Goal: Task Accomplishment & Management: Manage account settings

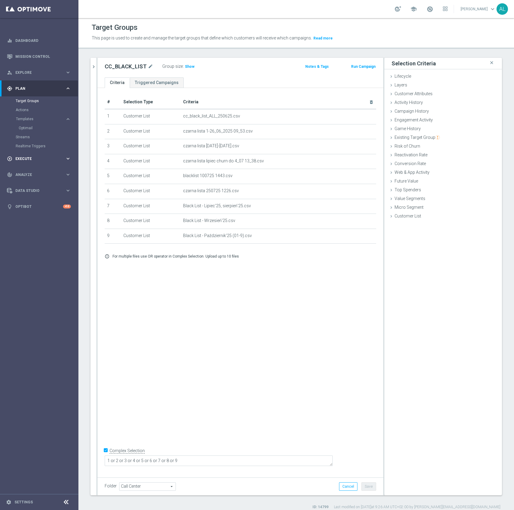
click at [34, 158] on span "Execute" at bounding box center [40, 159] width 50 height 4
click at [64, 107] on div "play_circle_outline Execute" at bounding box center [36, 104] width 58 height 5
click at [63, 103] on span "Execute" at bounding box center [40, 105] width 50 height 4
click at [63, 87] on span "Plan" at bounding box center [40, 89] width 50 height 4
click at [31, 127] on link "Optimail" at bounding box center [41, 128] width 44 height 5
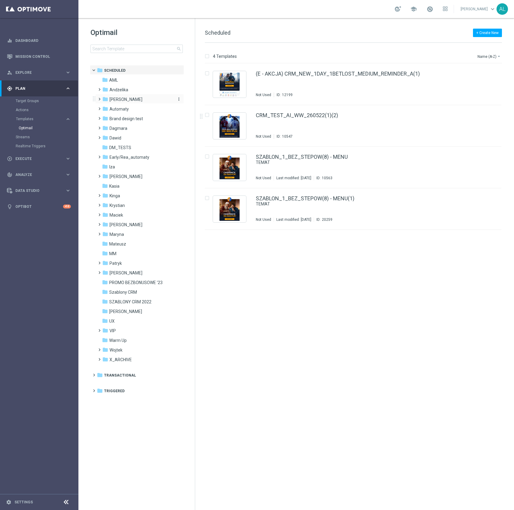
click at [103, 99] on icon "folder" at bounding box center [105, 99] width 6 height 6
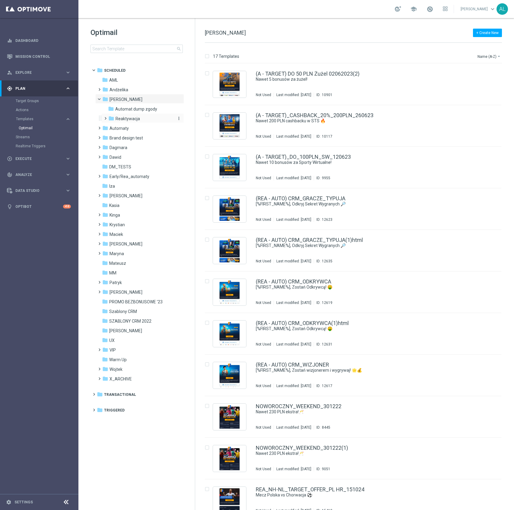
click at [129, 118] on span "Reaktywacja" at bounding box center [127, 118] width 24 height 5
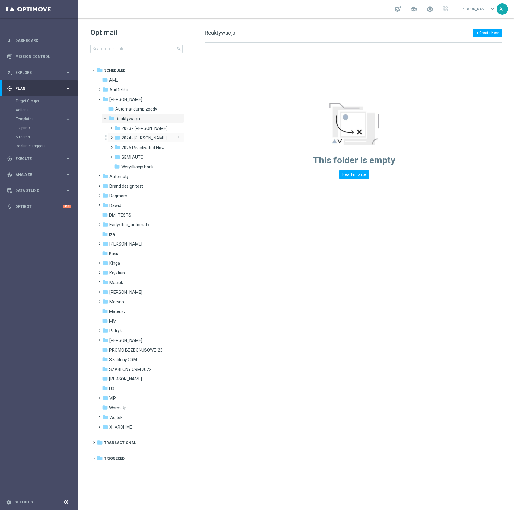
click at [139, 137] on span "2024 -[PERSON_NAME]" at bounding box center [143, 137] width 45 height 5
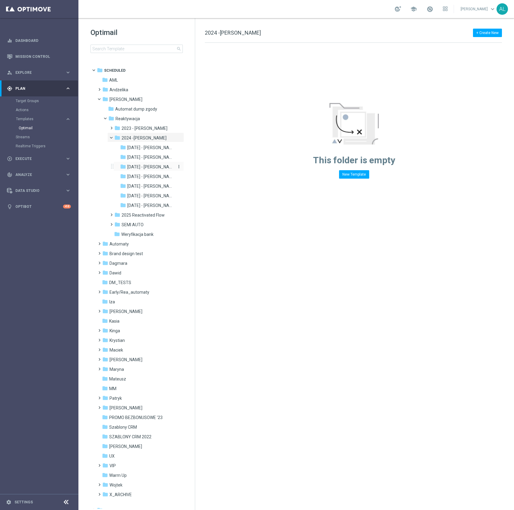
click at [148, 169] on span "[DATE] - [PERSON_NAME]" at bounding box center [150, 166] width 47 height 5
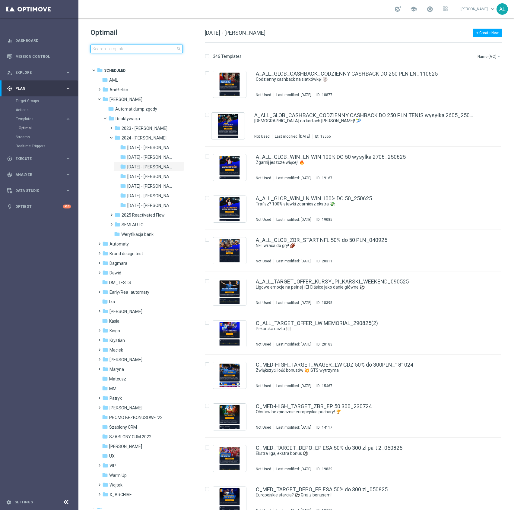
click at [128, 48] on input at bounding box center [136, 49] width 92 height 8
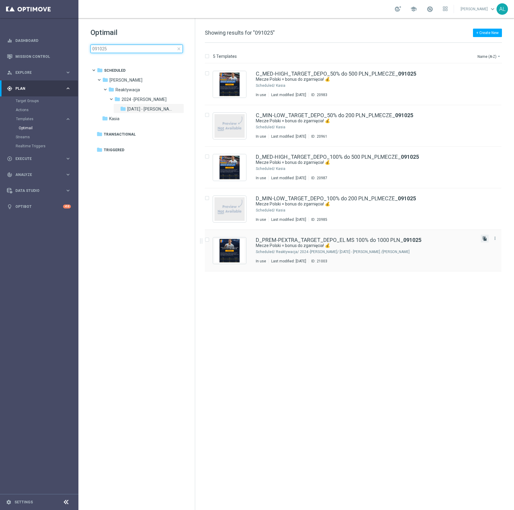
type input "091025"
click at [485, 238] on icon "file_copy" at bounding box center [484, 238] width 5 height 5
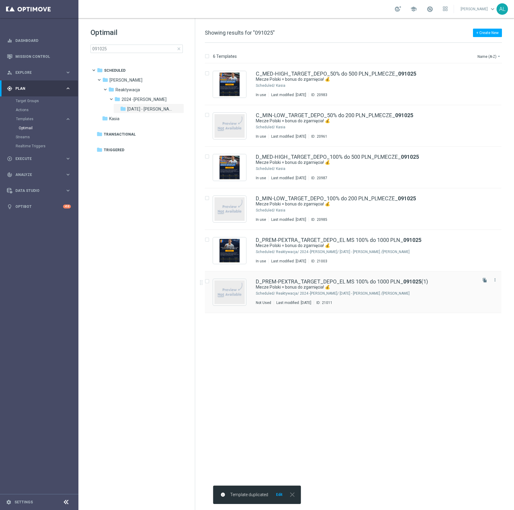
click at [311, 293] on div "[PERSON_NAME]/ Reaktywacja/ 2024 -[PERSON_NAME]/ [DATE] - [PERSON_NAME]" at bounding box center [376, 293] width 200 height 5
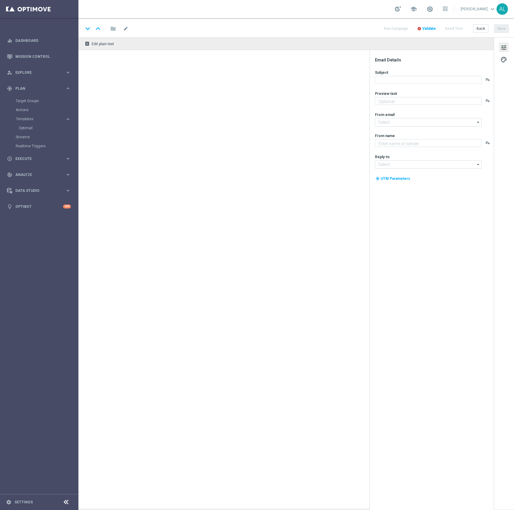
type textarea "Do 1000 zł od wpłaty 💸"
type textarea "STS"
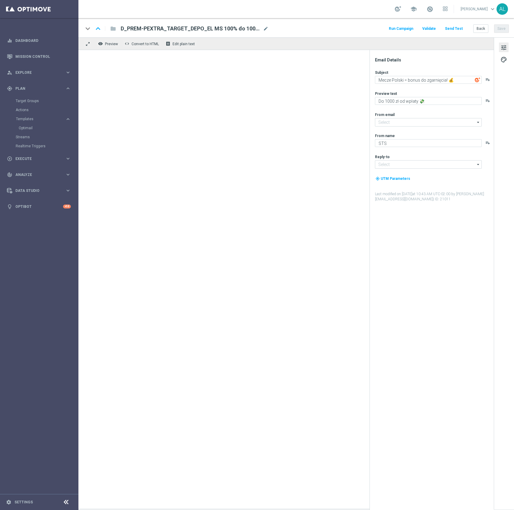
type input "[EMAIL_ADDRESS][DOMAIN_NAME]"
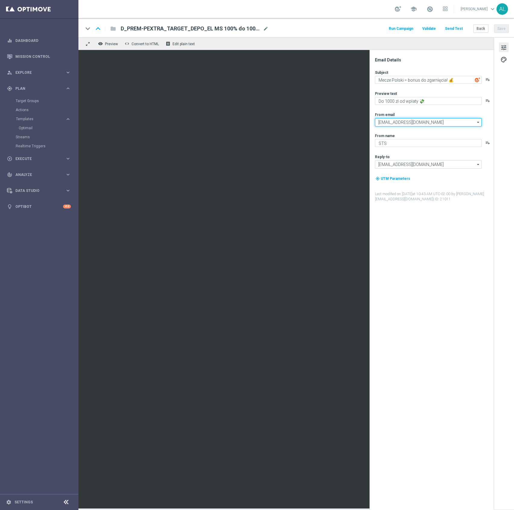
click at [444, 125] on input "[EMAIL_ADDRESS][DOMAIN_NAME]" at bounding box center [428, 122] width 107 height 8
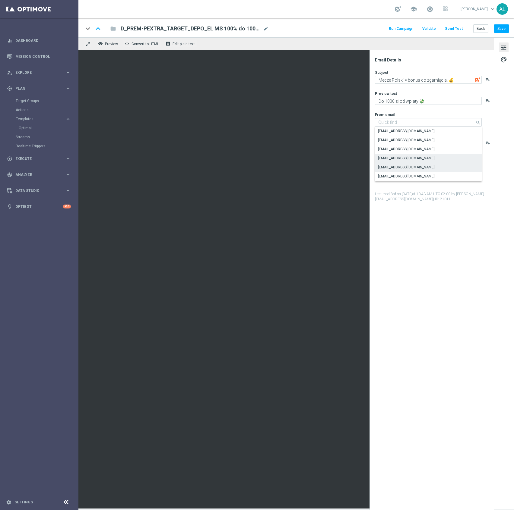
click at [404, 157] on div "[EMAIL_ADDRESS][DOMAIN_NAME]" at bounding box center [428, 158] width 107 height 8
type input "[EMAIL_ADDRESS][DOMAIN_NAME]"
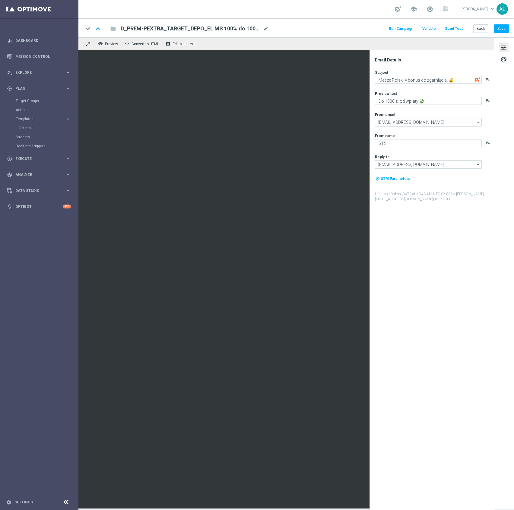
click at [262, 27] on div "D_PREM-PEXTRA_TARGET_DEPO_EL MS 100% do 1000 PLN_091025(1) mode_edit" at bounding box center [195, 29] width 148 height 8
click at [263, 29] on input "D_PREM-PEXTRA_TARGET_DEPO_EL MS 100% do 1000 PLN_091025(1)" at bounding box center [196, 29] width 150 height 8
click at [262, 29] on input "D_PREM-PEXTRA_TARGET_DEPO_EL MS 100% do 1000 PLN_091025(1)" at bounding box center [196, 29] width 150 height 8
paste input "REA_MIN-LOW_TARGET_DEPO_EL MS REP 50% do 100 PLN_101025"
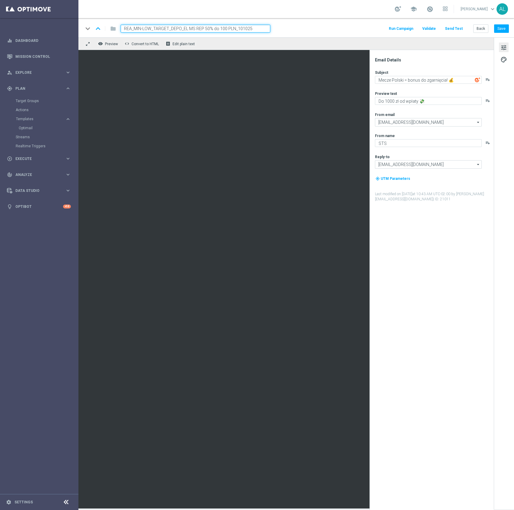
type input "REA_MIN-LOW_TARGET_DEPO_EL MS REP 50% do 100 PLN_101025"
click at [290, 40] on div "remove_red_eye Preview code Convert to HTML receipt Edit plain text" at bounding box center [285, 43] width 415 height 13
click at [497, 27] on button "Save" at bounding box center [501, 28] width 15 height 8
click at [389, 80] on textarea "Mecze Polski = bonus do zgarnięcia! 💰" at bounding box center [428, 80] width 107 height 8
type textarea "Mecz Polski = bonus do zgarnięcia! 💰"
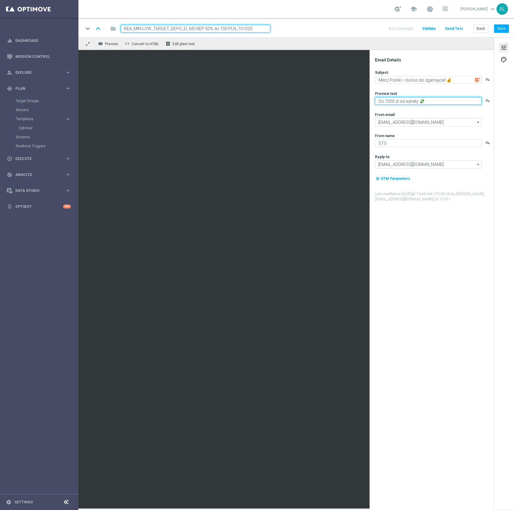
click at [390, 100] on textarea "Do 1000 zł od wpłaty 💸" at bounding box center [428, 101] width 107 height 8
type textarea "Do 100 zł od wpłaty 💸"
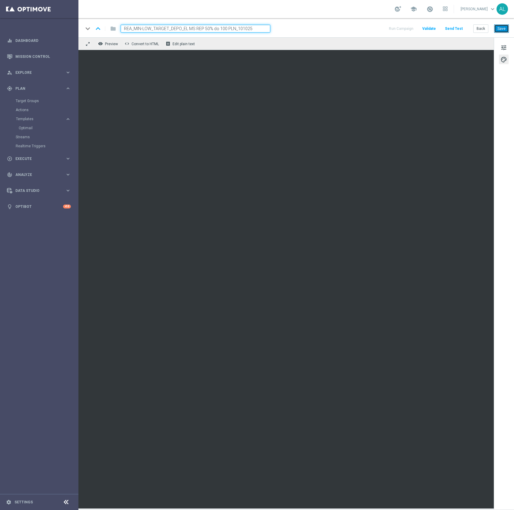
click at [498, 29] on button "Save" at bounding box center [501, 28] width 15 height 8
click at [500, 29] on button "Save" at bounding box center [501, 28] width 15 height 8
click at [500, 27] on button "Save" at bounding box center [501, 28] width 15 height 8
click at [494, 32] on button "Save" at bounding box center [501, 28] width 15 height 8
click at [484, 28] on button "Back" at bounding box center [480, 28] width 15 height 8
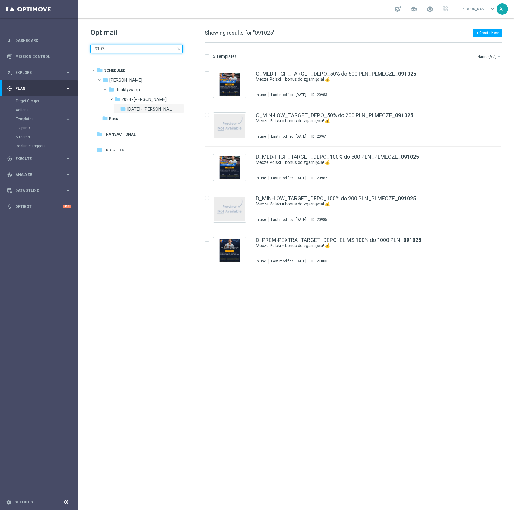
drag, startPoint x: 95, startPoint y: 51, endPoint x: 92, endPoint y: 51, distance: 3.6
click at [92, 51] on input "091025" at bounding box center [136, 49] width 92 height 8
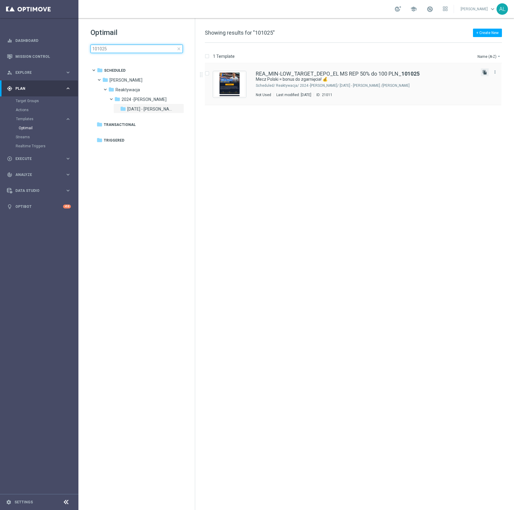
type input "101025"
click at [485, 72] on icon "file_copy" at bounding box center [484, 72] width 5 height 5
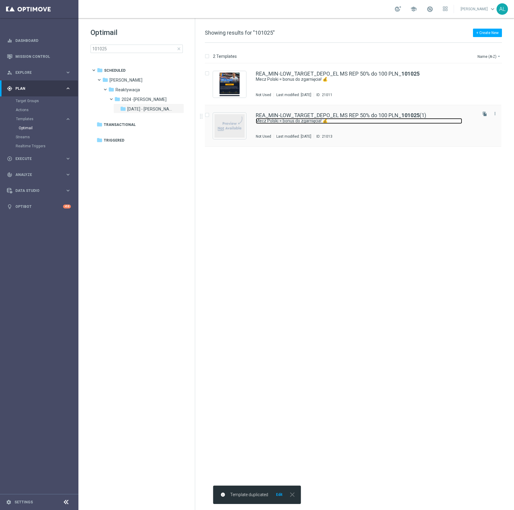
click at [314, 124] on link "Mecz Polski = bonus do zgarnięcia! 💰" at bounding box center [359, 121] width 206 height 6
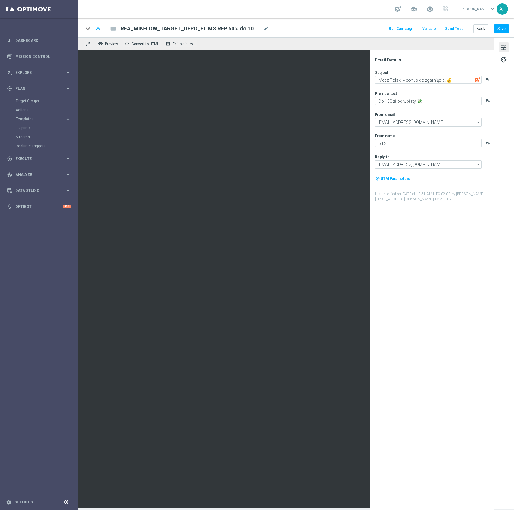
click at [270, 26] on div "keyboard_arrow_down keyboard_arrow_up folder REA_MIN-LOW_TARGET_DEPO_EL MS REP …" at bounding box center [295, 29] width 425 height 8
click at [265, 28] on span "mode_edit" at bounding box center [265, 28] width 5 height 5
paste input "ED-HIGH_TARGET_DEPO_EL MS REP 50% do 300 PLN_101025"
type input "REA_MED-HIGH_TARGET_DEPO_EL MS REP 50% do 300 PLN_101025"
click at [304, 36] on div "keyboard_arrow_down keyboard_arrow_up folder REA_MED-HIGH_TARGET_DEPO_EL MS REP…" at bounding box center [295, 27] width 435 height 19
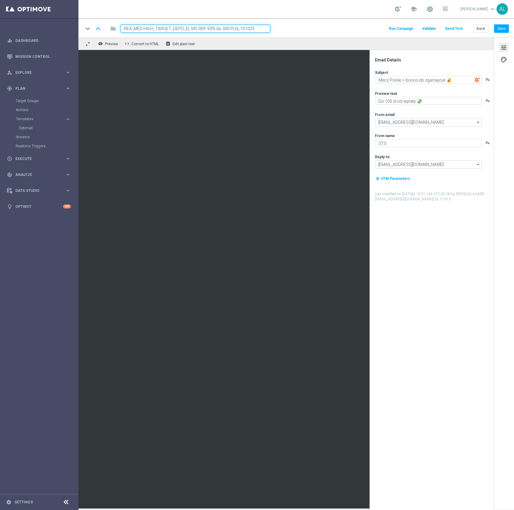
click at [304, 29] on div "keyboard_arrow_down keyboard_arrow_up folder REA_MED-HIGH_TARGET_DEPO_EL MS REP…" at bounding box center [295, 29] width 425 height 8
click at [501, 33] on button "Save" at bounding box center [501, 28] width 15 height 8
drag, startPoint x: 386, startPoint y: 98, endPoint x: 385, endPoint y: 101, distance: 3.9
click at [385, 101] on textarea "Do 100 zł od wpłaty 💸" at bounding box center [428, 101] width 107 height 8
type textarea "Do 300 zł od wpłaty 💸"
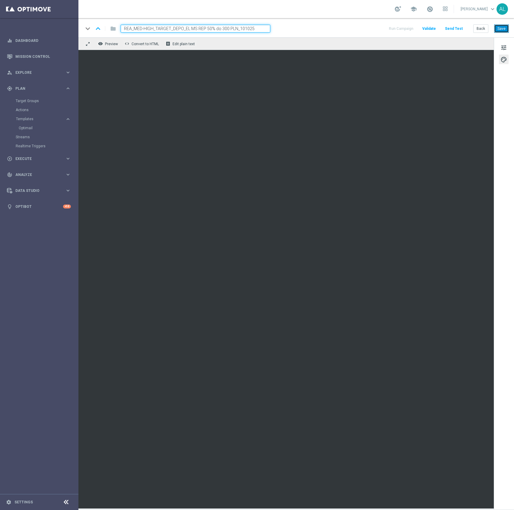
click at [501, 28] on button "Save" at bounding box center [501, 28] width 15 height 8
click at [504, 30] on button "Save" at bounding box center [501, 28] width 15 height 8
click at [499, 29] on button "Save" at bounding box center [501, 28] width 15 height 8
click at [499, 30] on button "Save" at bounding box center [501, 28] width 15 height 8
click at [107, 46] on button "remove_red_eye Preview" at bounding box center [108, 44] width 24 height 8
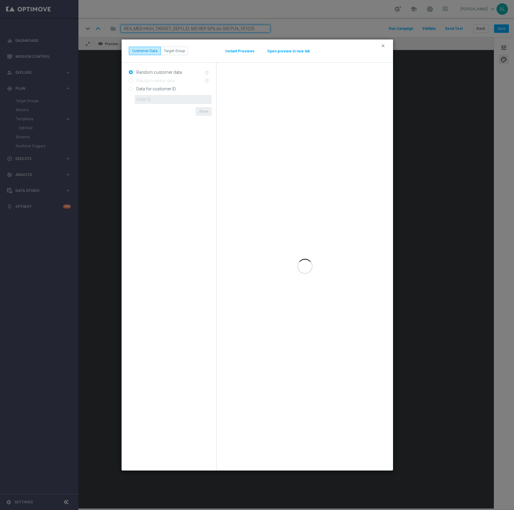
click at [271, 53] on button "Open preview in new tab" at bounding box center [288, 51] width 43 height 5
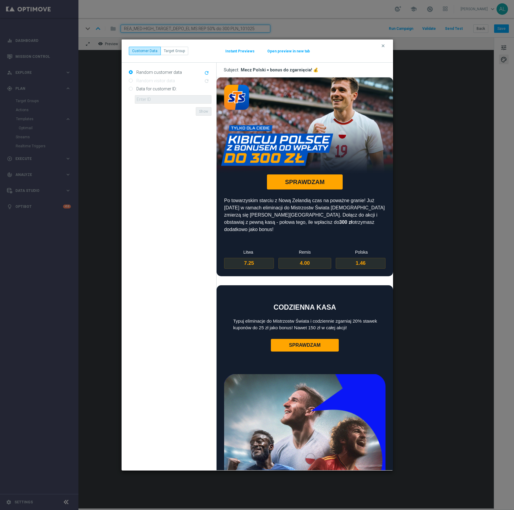
click at [379, 44] on div "clear Customer Data Target Group Instant Previews Open preview in new tab" at bounding box center [256, 50] width 271 height 23
click at [383, 44] on icon "clear" at bounding box center [382, 45] width 5 height 5
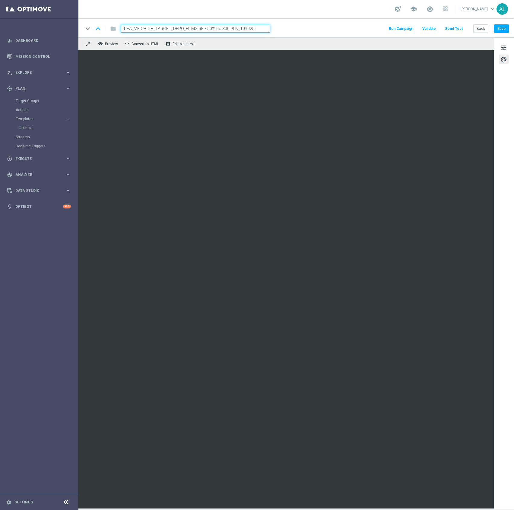
click at [509, 28] on div "keyboard_arrow_down keyboard_arrow_up folder REA_MED-HIGH_TARGET_DEPO_EL MS REP…" at bounding box center [295, 27] width 435 height 19
click at [507, 30] on button "Save" at bounding box center [501, 28] width 15 height 8
click at [98, 30] on icon "keyboard_arrow_up" at bounding box center [97, 28] width 9 height 9
click at [114, 45] on span "Preview" at bounding box center [111, 44] width 13 height 4
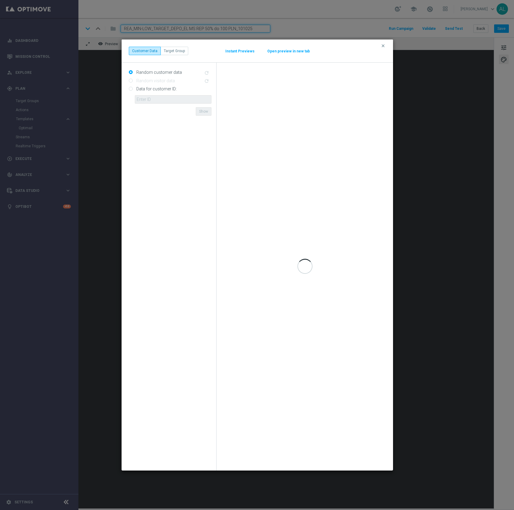
click at [285, 50] on button "Open preview in new tab" at bounding box center [288, 51] width 43 height 5
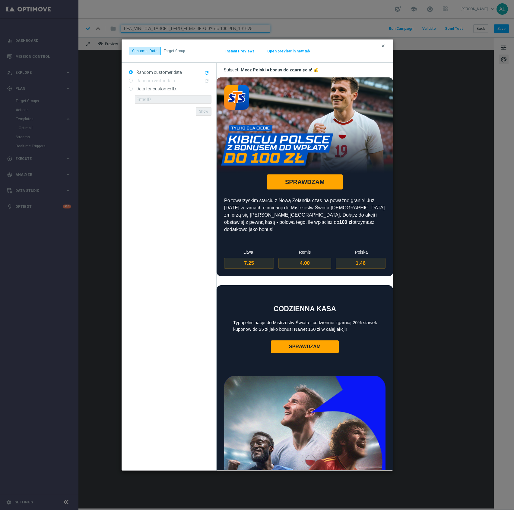
click at [385, 47] on icon "clear" at bounding box center [382, 45] width 5 height 5
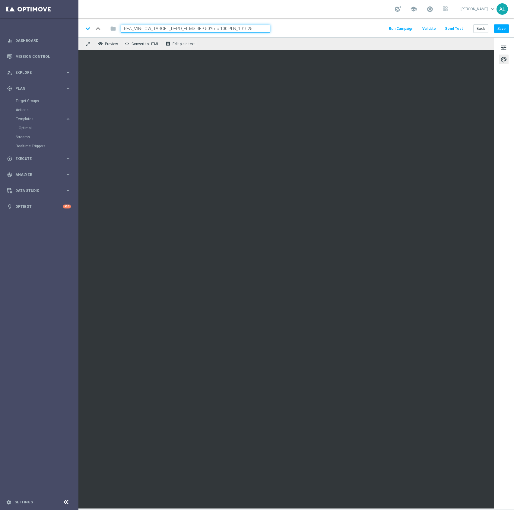
click at [198, 27] on input "REA_MIN-LOW_TARGET_DEPO_EL MS REP 50% do 100 PLN_101025" at bounding box center [196, 29] width 150 height 8
click at [508, 44] on button "tune" at bounding box center [504, 48] width 10 height 10
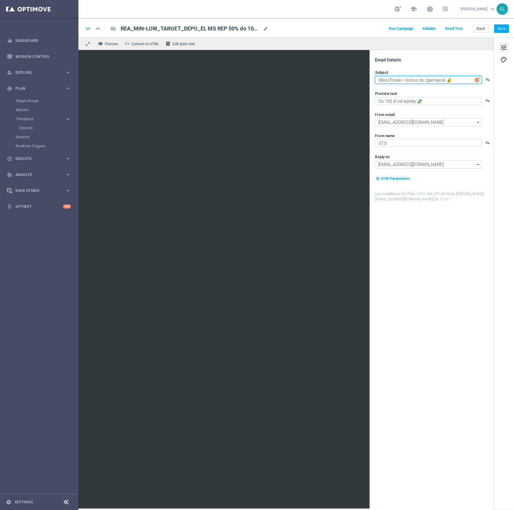
click at [433, 81] on textarea "Mecz Polski = bonus do zgarnięcia! 💰" at bounding box center [428, 80] width 107 height 8
click at [414, 106] on div "Subject Mecz Polski = bonus do zgarnięcia! 💰 playlist_add Preview text Do 100 z…" at bounding box center [434, 136] width 118 height 132
click at [414, 104] on textarea "Do 100 zł od wpłaty 💸" at bounding box center [428, 101] width 107 height 8
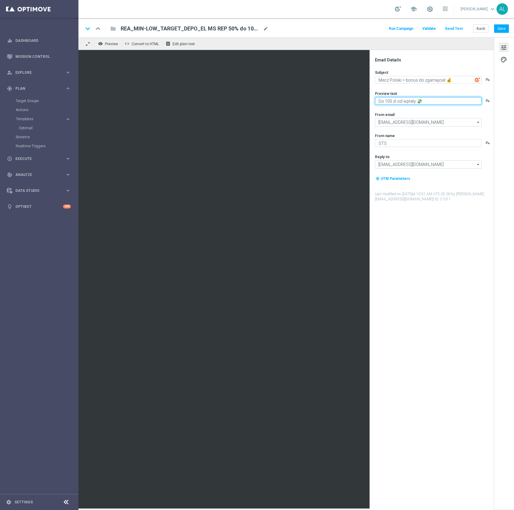
click at [414, 104] on textarea "Do 100 zł od wpłaty 💸" at bounding box center [428, 101] width 107 height 8
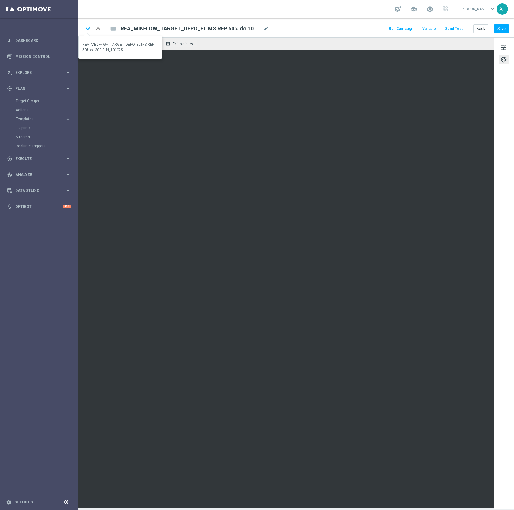
click at [86, 30] on icon "keyboard_arrow_down" at bounding box center [87, 28] width 9 height 9
type input "REA_MED-HIGH_TARGET_DEPO_EL MS REP 50% do 300 PLN_101025"
click at [162, 28] on span "REA_MED-HIGH_TARGET_DEPO_EL MS REP 50% do 300 PLN_101025" at bounding box center [191, 28] width 140 height 7
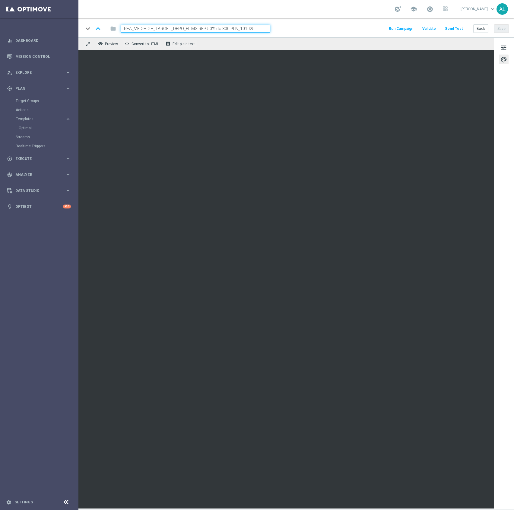
click at [162, 28] on input "REA_MED-HIGH_TARGET_DEPO_EL MS REP 50% do 300 PLN_101025" at bounding box center [196, 29] width 150 height 8
click at [508, 46] on button "tune" at bounding box center [504, 48] width 10 height 10
click at [500, 26] on button "Save" at bounding box center [501, 28] width 15 height 8
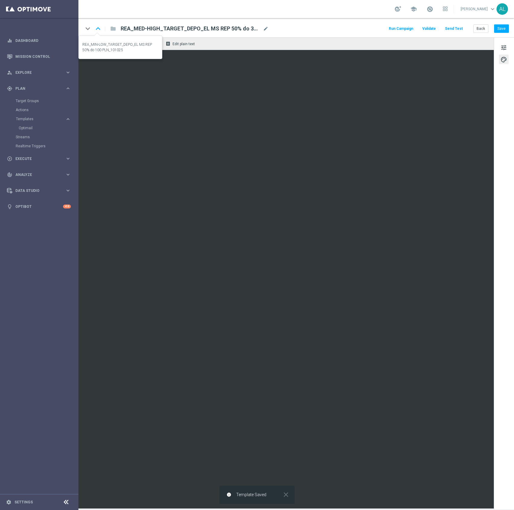
click at [100, 26] on icon "keyboard_arrow_up" at bounding box center [97, 28] width 9 height 9
click at [454, 28] on button "Send Test" at bounding box center [454, 29] width 20 height 8
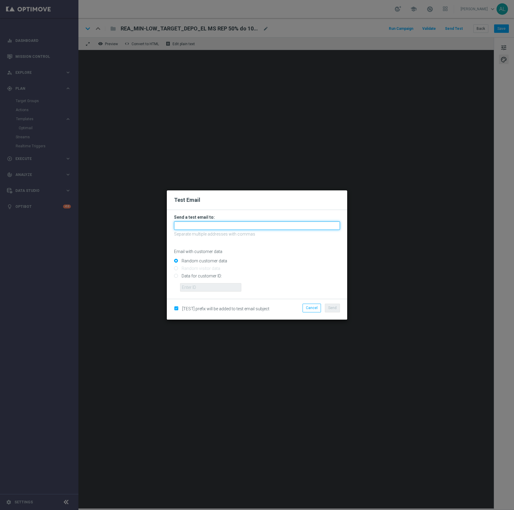
click at [192, 226] on input "text" at bounding box center [257, 226] width 166 height 8
paste input "[PERSON_NAME][EMAIL_ADDRESS][DOMAIN_NAME],[PERSON_NAME][DOMAIN_NAME][EMAIL_ADDR…"
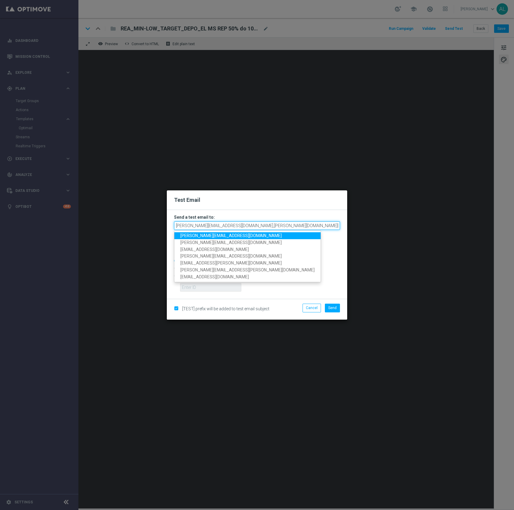
scroll to position [0, 184]
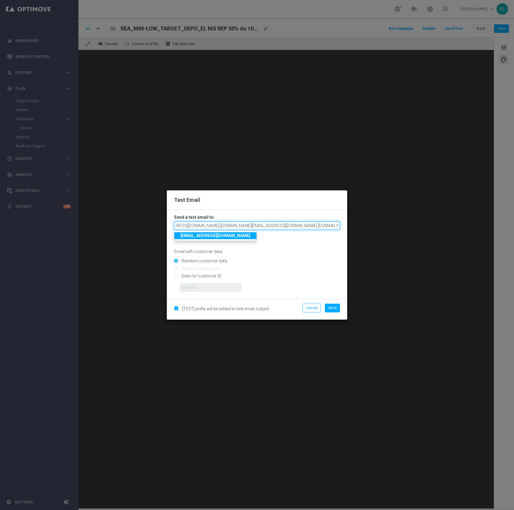
type input "[PERSON_NAME][EMAIL_ADDRESS][DOMAIN_NAME],[PERSON_NAME][DOMAIN_NAME][EMAIL_ADDR…"
click at [325, 301] on div "[TEST] prefix will be added to test email subject Cancel Send" at bounding box center [257, 309] width 180 height 21
click at [327, 307] on button "Send" at bounding box center [332, 308] width 15 height 8
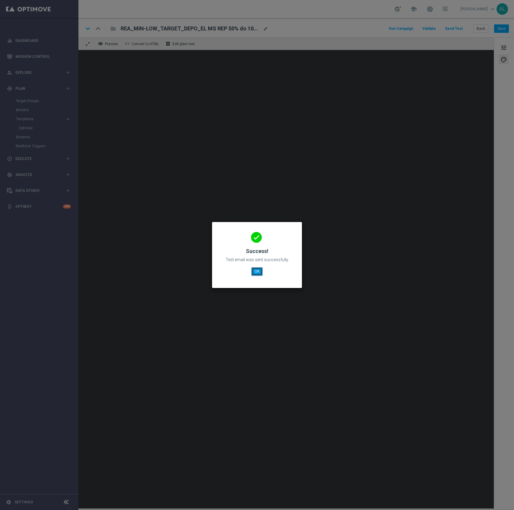
click at [259, 271] on button "OK" at bounding box center [256, 271] width 11 height 8
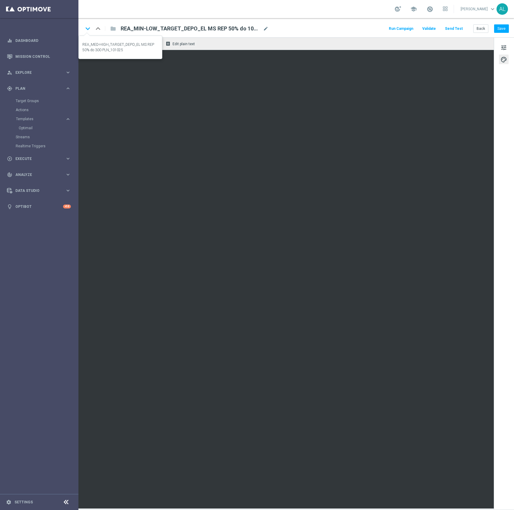
click at [84, 27] on icon "keyboard_arrow_down" at bounding box center [87, 28] width 9 height 9
click at [450, 27] on button "Send Test" at bounding box center [454, 29] width 20 height 8
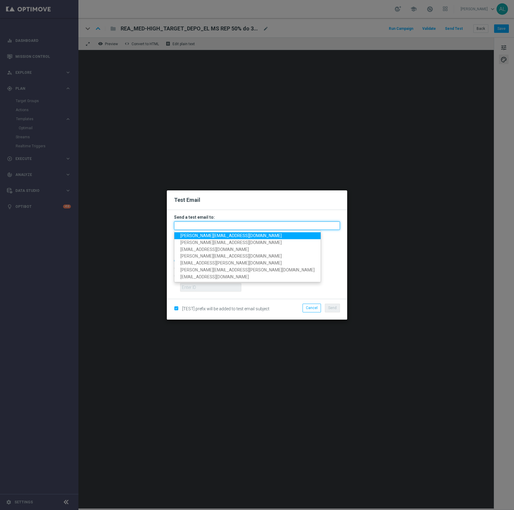
click at [197, 229] on input "text" at bounding box center [257, 226] width 166 height 8
paste input "[PERSON_NAME][EMAIL_ADDRESS][DOMAIN_NAME],[PERSON_NAME][DOMAIN_NAME][EMAIL_ADDR…"
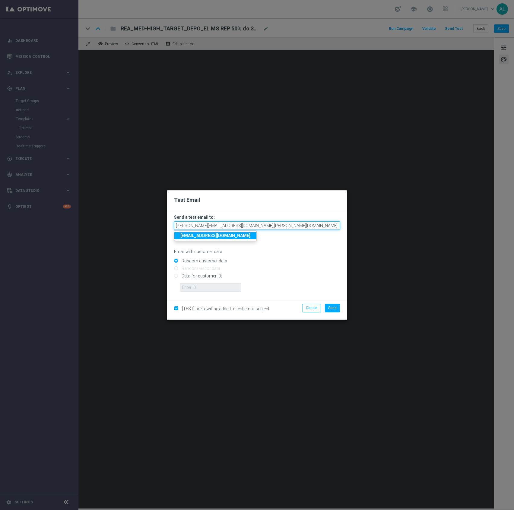
scroll to position [0, 184]
type input "[PERSON_NAME][EMAIL_ADDRESS][DOMAIN_NAME],[PERSON_NAME][DOMAIN_NAME][EMAIL_ADDR…"
click at [338, 309] on button "Send" at bounding box center [332, 308] width 15 height 8
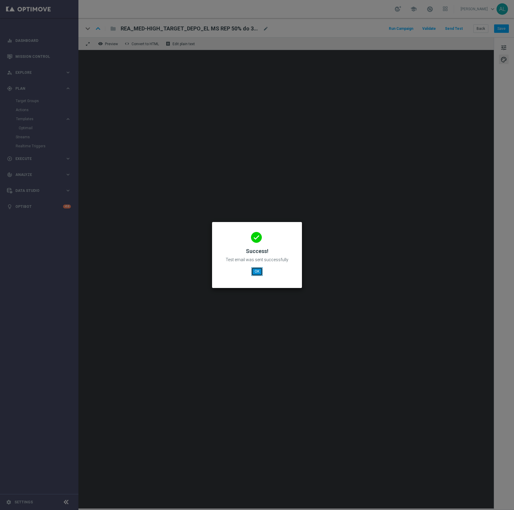
click at [260, 274] on button "OK" at bounding box center [256, 271] width 11 height 8
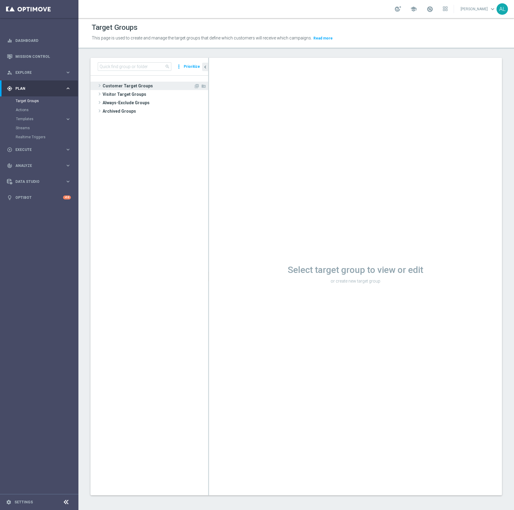
click at [114, 82] on span "Customer Target Groups" at bounding box center [148, 86] width 91 height 8
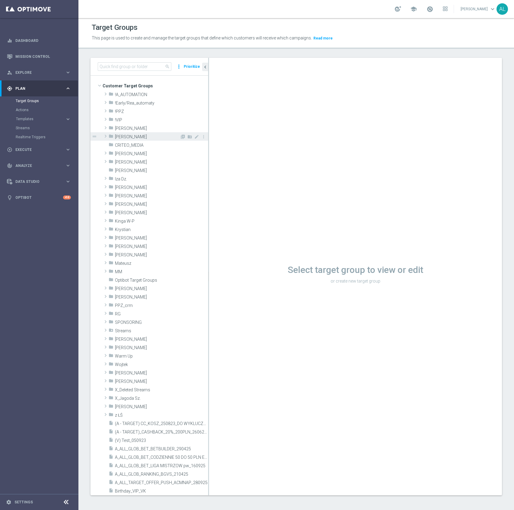
click at [141, 137] on span "[PERSON_NAME]" at bounding box center [147, 136] width 65 height 5
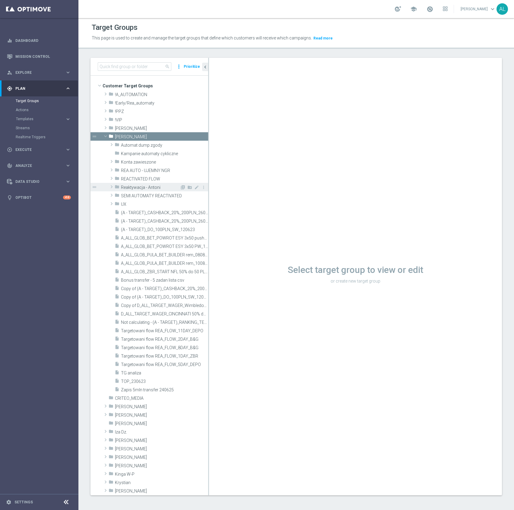
click at [112, 188] on span at bounding box center [112, 186] width 6 height 7
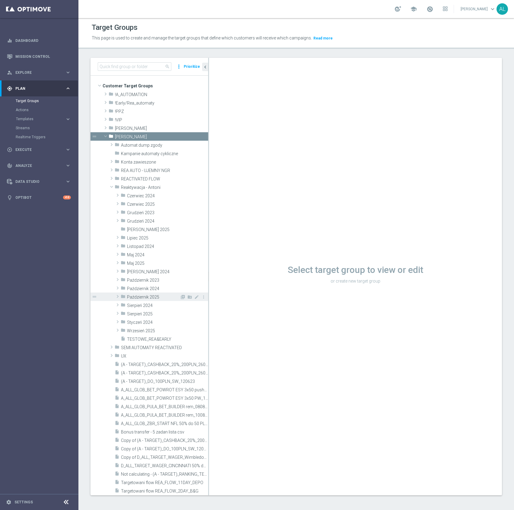
click at [119, 293] on span at bounding box center [118, 296] width 6 height 7
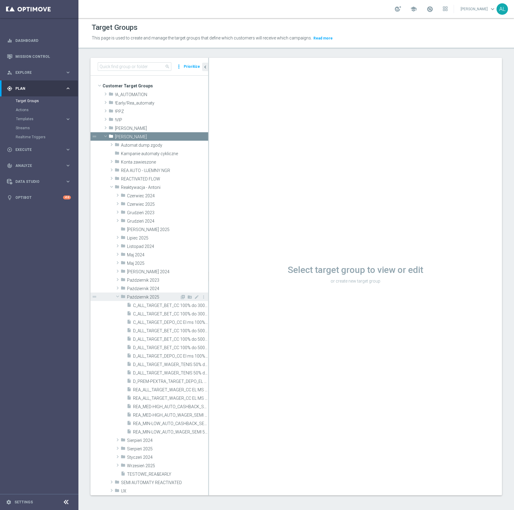
click at [118, 295] on span at bounding box center [117, 297] width 7 height 6
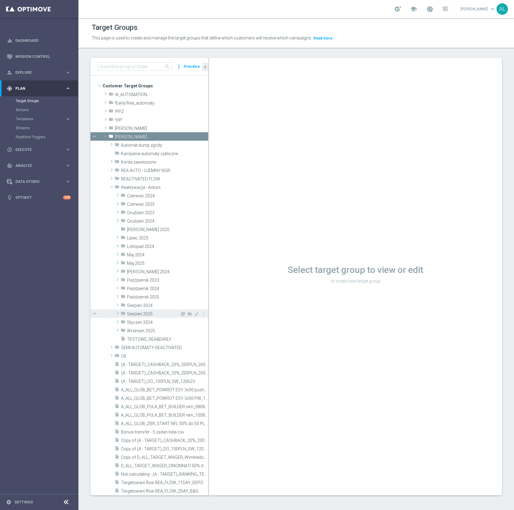
click at [122, 314] on icon "folder" at bounding box center [123, 314] width 5 height 7
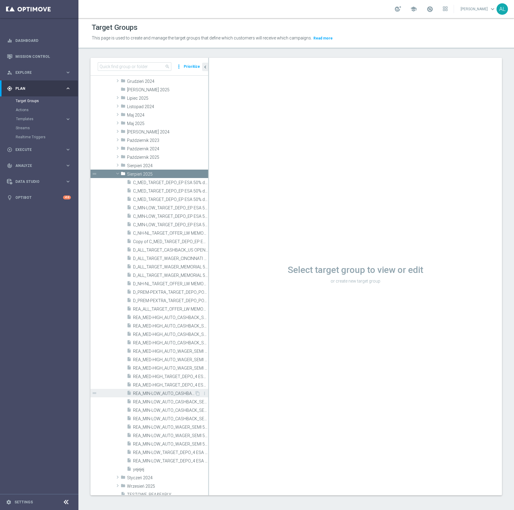
scroll to position [140, 0]
click at [169, 459] on span "REA_MIN-LOW_TARGET_DEPO_4 ESA 50% do 100 zl_080825" at bounding box center [164, 461] width 62 height 5
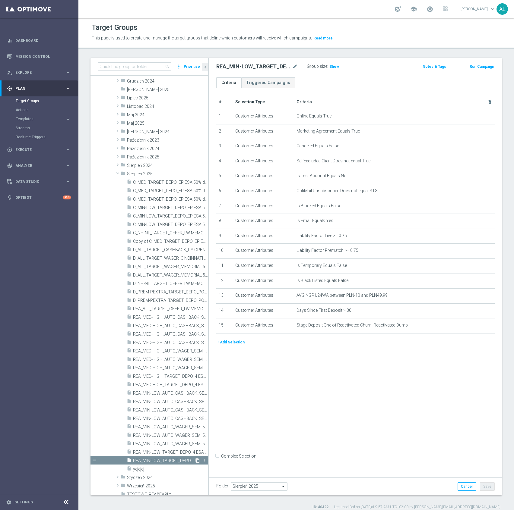
click at [195, 462] on icon "content_copy" at bounding box center [197, 461] width 5 height 5
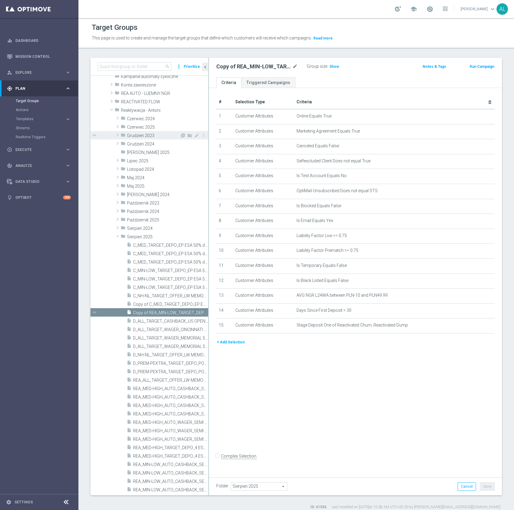
scroll to position [77, 0]
click at [117, 219] on span at bounding box center [118, 219] width 6 height 7
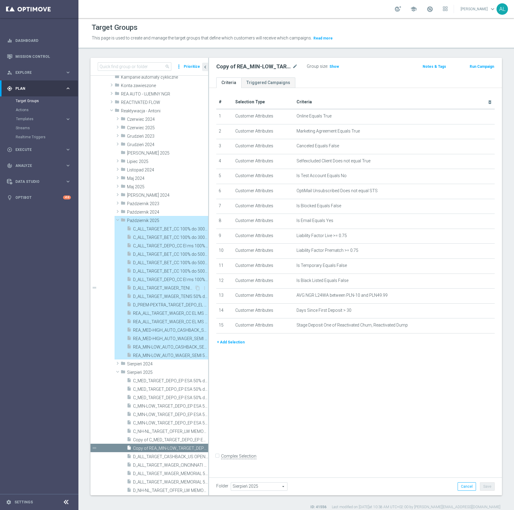
type input "Październik 2025"
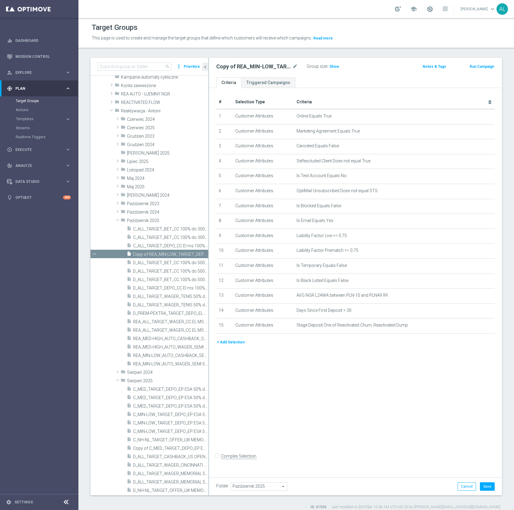
scroll to position [17, 0]
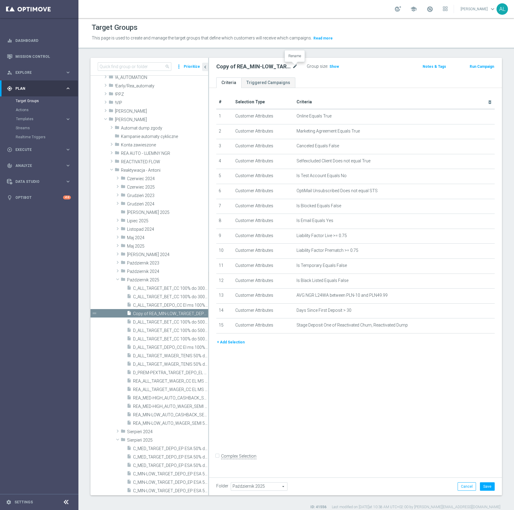
click at [295, 66] on icon "mode_edit" at bounding box center [294, 66] width 5 height 7
paste input "REA_MIN-LOW_TARGET_DEPO_EL MS REP 50% do 100 PLN_1010"
type input "REA_MIN-LOW_TARGET_DEPO_EL MS REP 50% do 100 PLN_101025"
click at [313, 77] on div "REA_MIN-LOW_TARGET_DEPO_EL MS REP 50% do 100 PLN_101025 Group size : Show Notes…" at bounding box center [355, 68] width 293 height 20
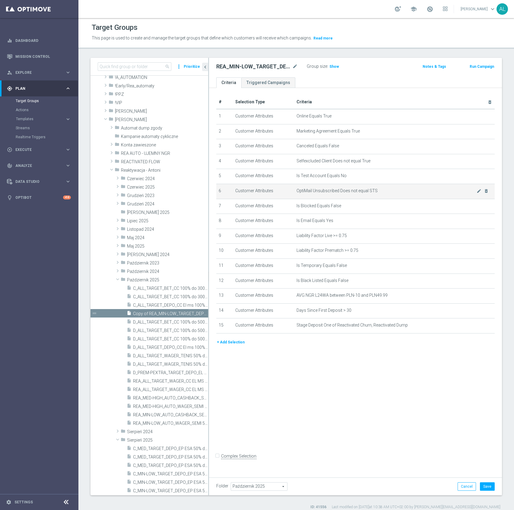
scroll to position [0, 0]
click at [236, 346] on button "+ Add Selection" at bounding box center [230, 342] width 29 height 7
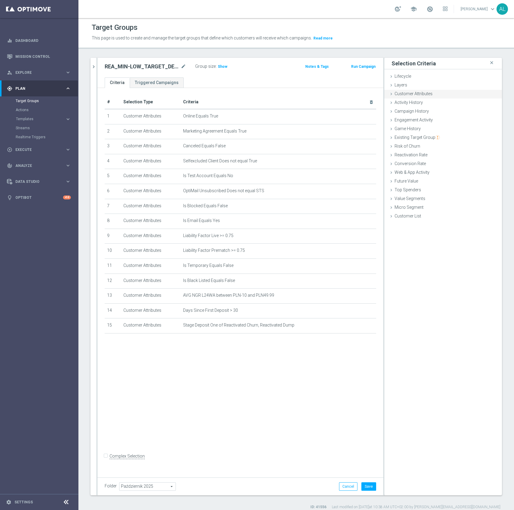
click at [421, 93] on span "Customer Attributes" at bounding box center [413, 93] width 38 height 5
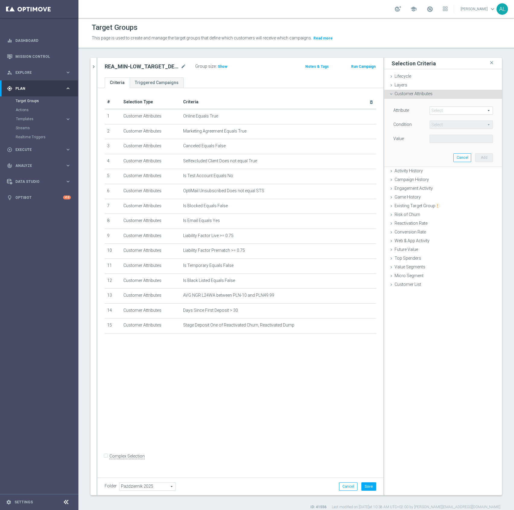
click at [431, 108] on span at bounding box center [461, 111] width 63 height 8
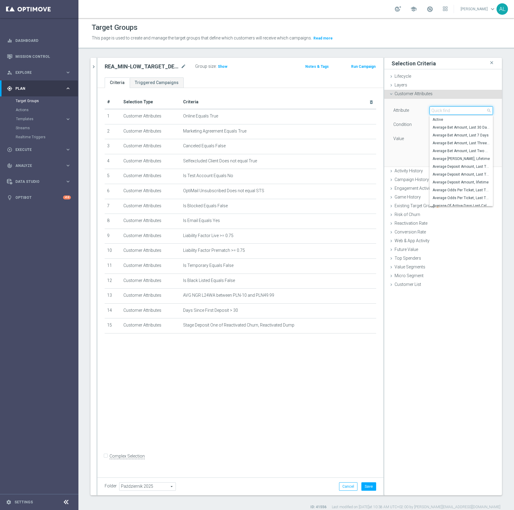
click at [443, 110] on input "search" at bounding box center [460, 110] width 63 height 8
type input "Email"
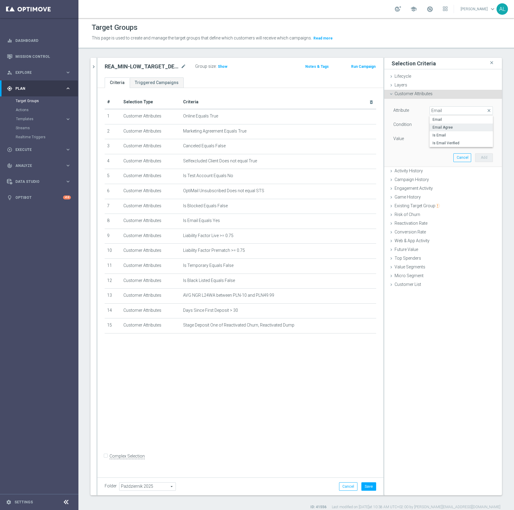
click at [435, 127] on span "Email Agree" at bounding box center [460, 127] width 57 height 5
type input "Email Agree"
type input "Equals"
click at [433, 137] on span at bounding box center [461, 139] width 63 height 8
click at [443, 156] on span "TRUE" at bounding box center [460, 155] width 57 height 5
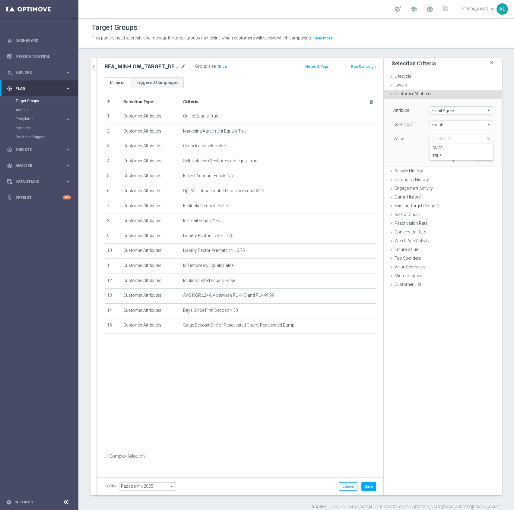
type input "TRUE"
click at [483, 156] on button "Add" at bounding box center [484, 157] width 18 height 8
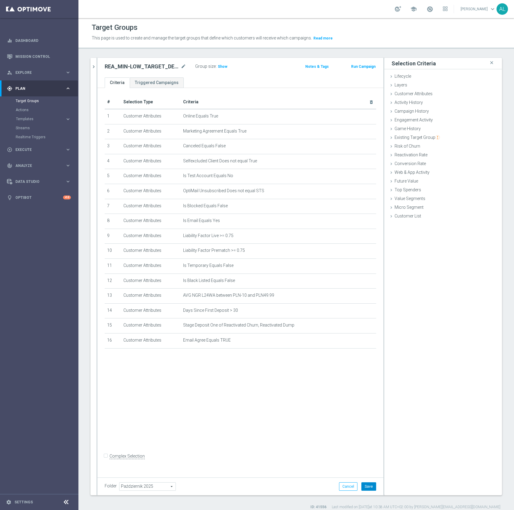
click at [361, 486] on button "Save" at bounding box center [368, 487] width 15 height 8
click at [94, 69] on icon "chevron_right" at bounding box center [94, 67] width 6 height 6
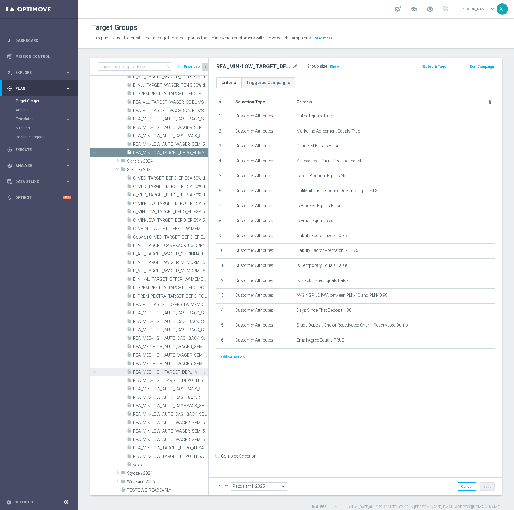
scroll to position [280, 0]
click at [175, 380] on span "REA_MED-HIGH_TARGET_DEPO_4 ESA 50% do 300 zl_080825" at bounding box center [164, 381] width 62 height 5
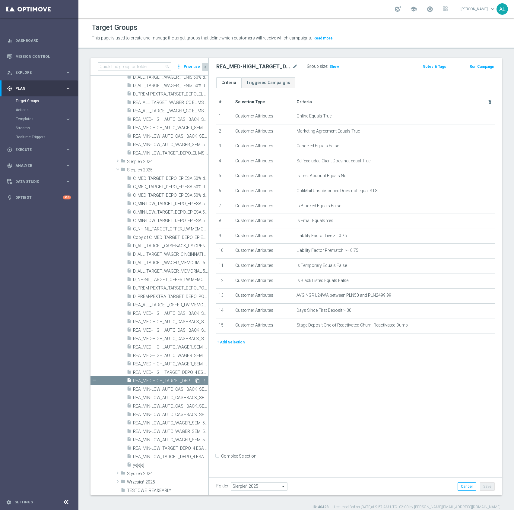
click at [195, 382] on icon "content_copy" at bounding box center [197, 381] width 5 height 5
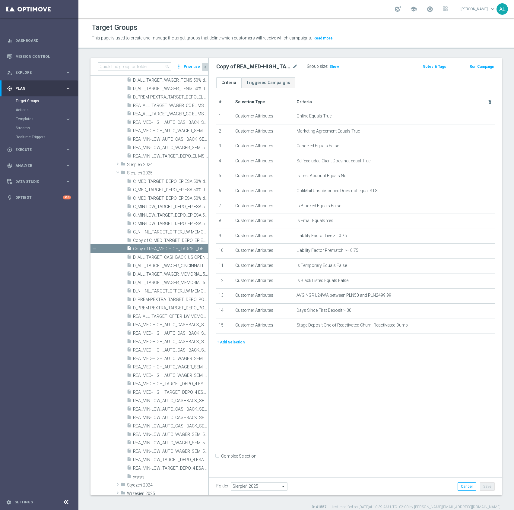
scroll to position [205, 0]
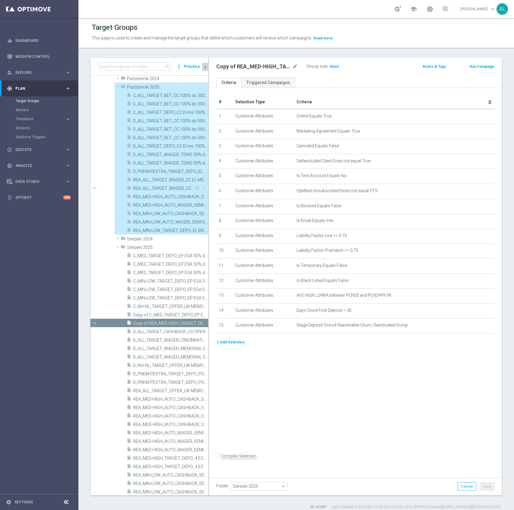
type input "Październik 2025"
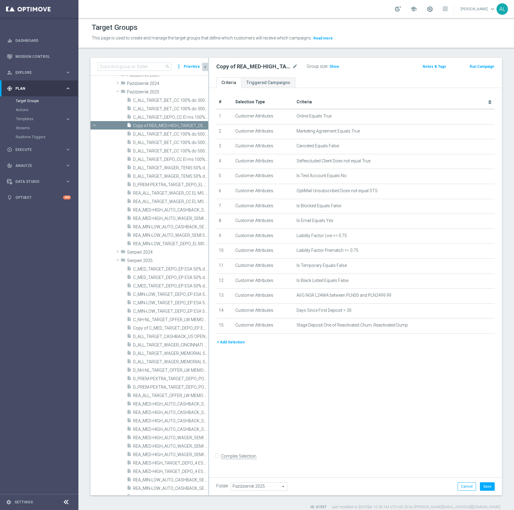
scroll to position [17, 0]
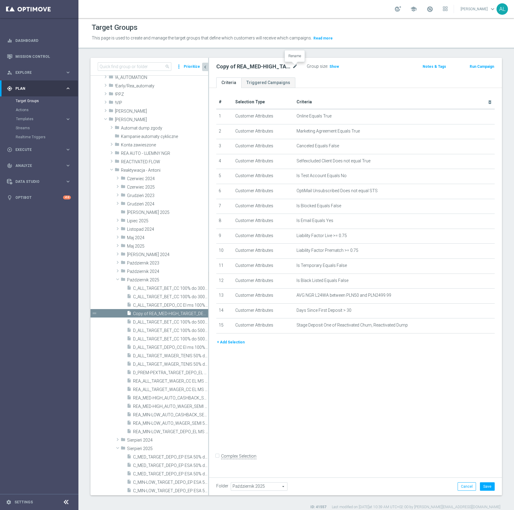
click at [295, 66] on icon "mode_edit" at bounding box center [294, 66] width 5 height 7
type input "REA_MED-HIGH_TARGET_DEPO_EL MS REP 50% do 300 PLN_101025"
click at [321, 77] on div "REA_MED-HIGH_TARGET_DEPO_EL MS REP 50% do 300 PLN_101025 Group size : Show Note…" at bounding box center [355, 277] width 293 height 438
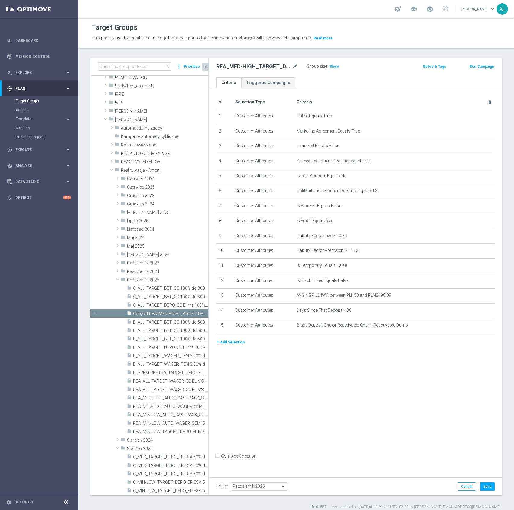
click at [348, 422] on div "# Selection Type Criteria delete_forever 1 Customer Attributes Online Equals Tr…" at bounding box center [355, 281] width 293 height 386
click at [229, 345] on button "+ Add Selection" at bounding box center [230, 342] width 29 height 7
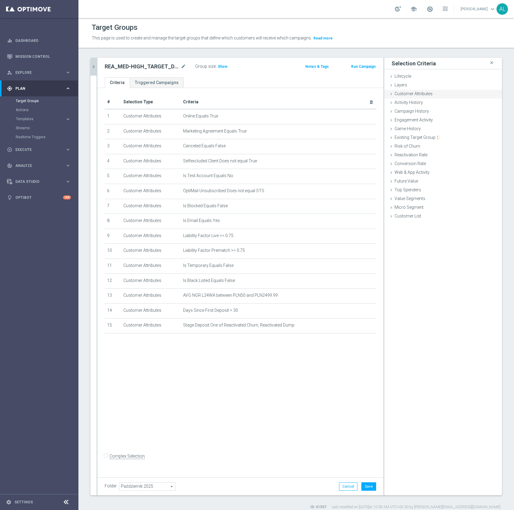
click at [415, 96] on span "Customer Attributes" at bounding box center [413, 93] width 38 height 5
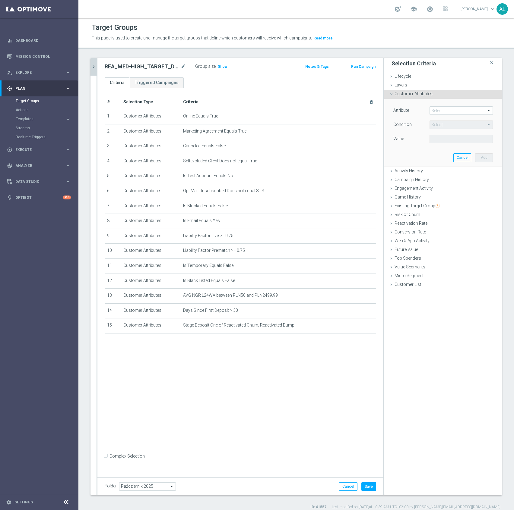
click at [449, 114] on span at bounding box center [461, 111] width 63 height 8
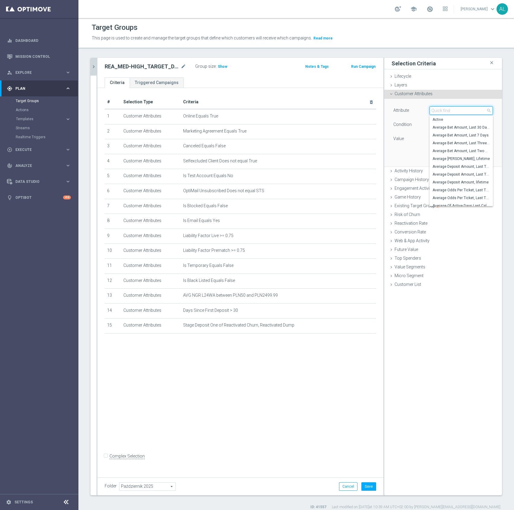
click at [446, 110] on input "search" at bounding box center [460, 110] width 63 height 8
type input "email"
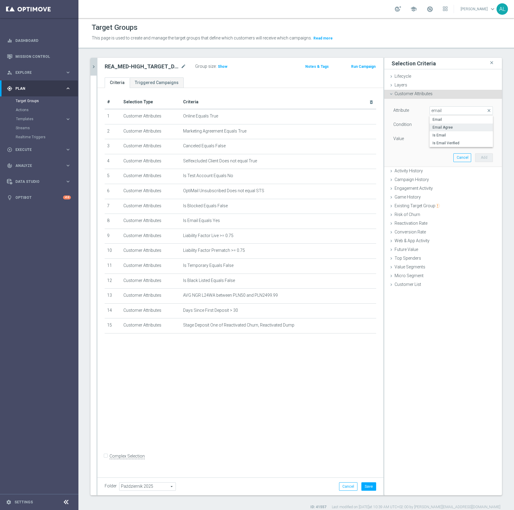
click at [446, 125] on span "Email Agree" at bounding box center [460, 127] width 57 height 5
type input "Email Agree"
type input "Equals"
click at [436, 136] on span at bounding box center [461, 139] width 63 height 8
click at [439, 154] on span "TRUE" at bounding box center [460, 155] width 57 height 5
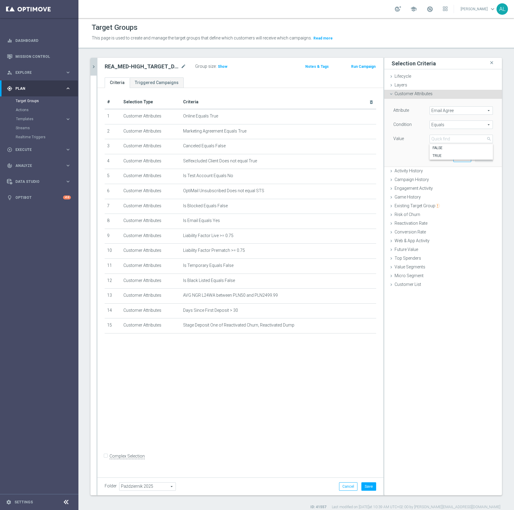
type input "TRUE"
click at [475, 157] on button "Add" at bounding box center [484, 157] width 18 height 8
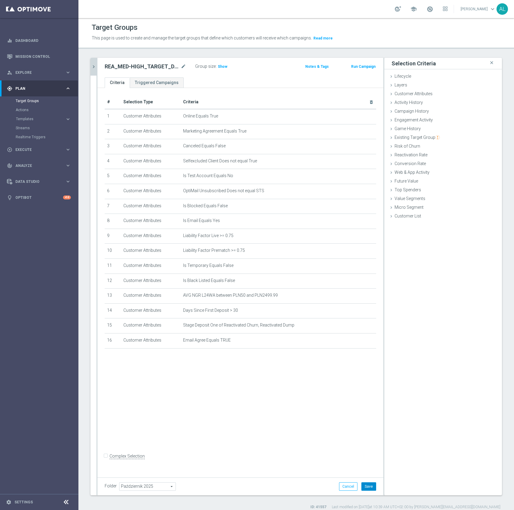
click at [361, 484] on button "Save" at bounding box center [368, 487] width 15 height 8
click at [222, 65] on span "Show" at bounding box center [223, 67] width 10 height 4
click at [223, 68] on p "Calculating…" at bounding box center [233, 66] width 22 height 5
click at [93, 71] on button "chevron_right" at bounding box center [93, 66] width 6 height 18
